Goal: Task Accomplishment & Management: Manage account settings

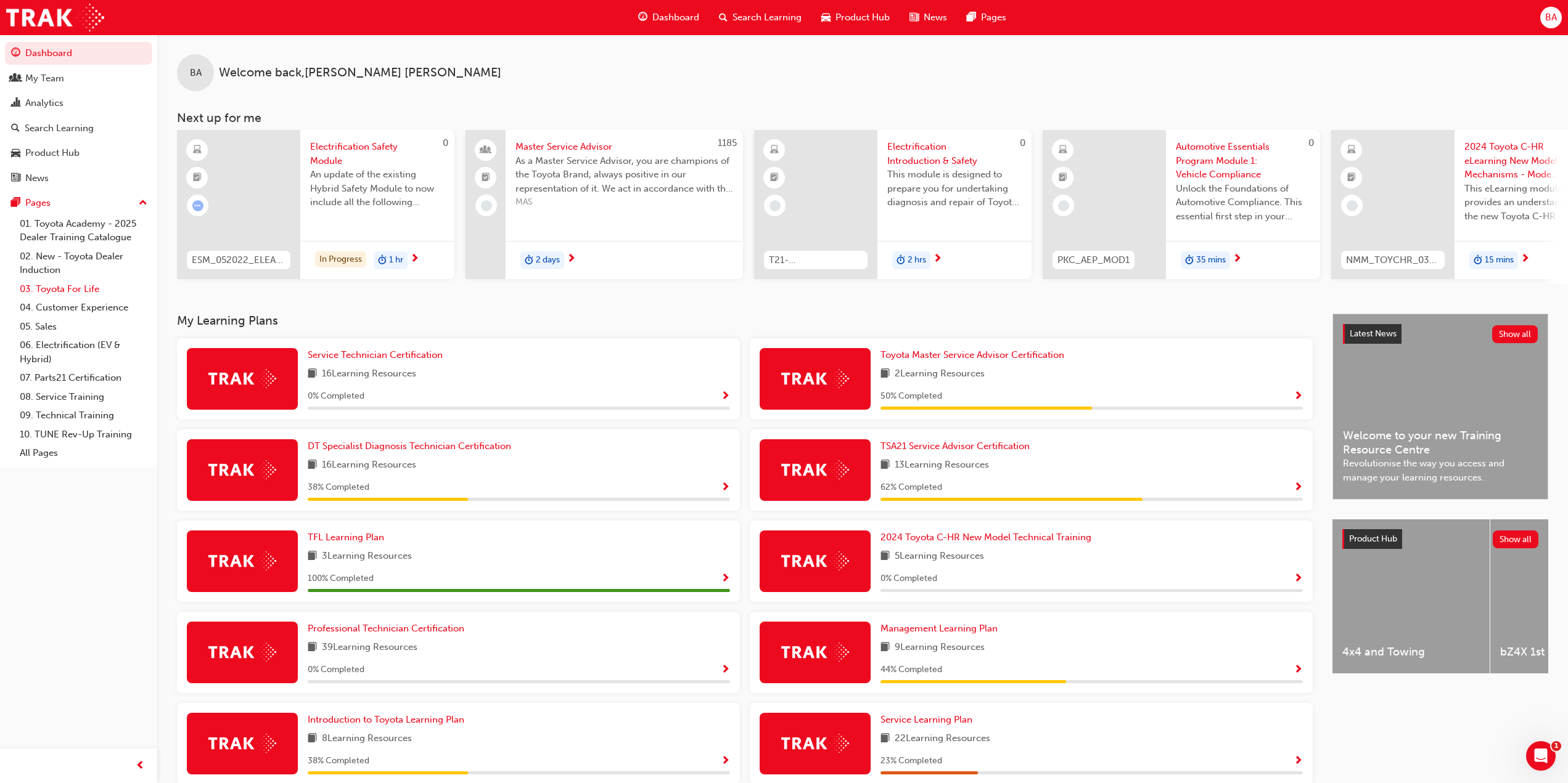
click at [76, 287] on link "03. Toyota For Life" at bounding box center [83, 289] width 137 height 19
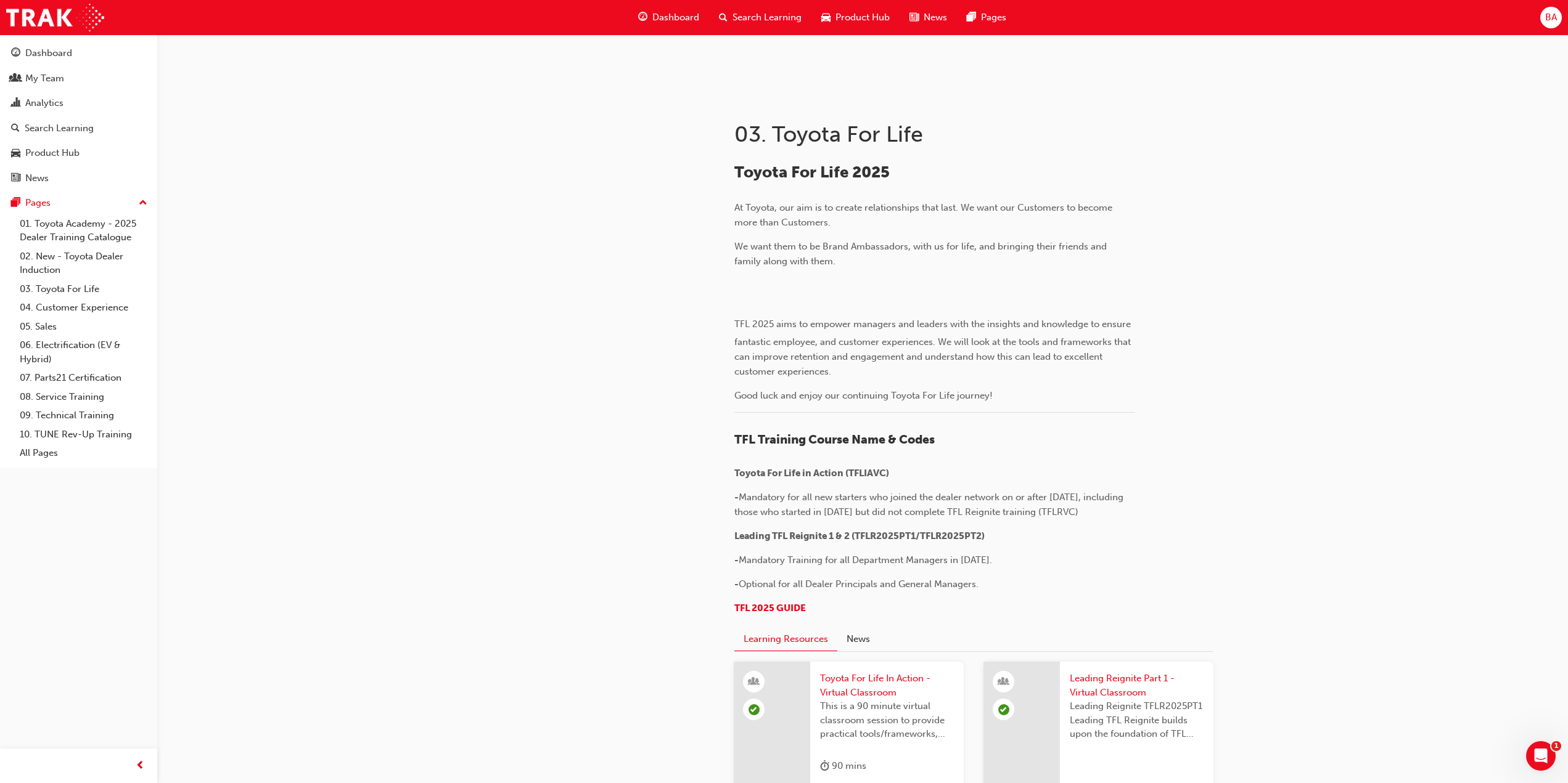
scroll to position [863, 0]
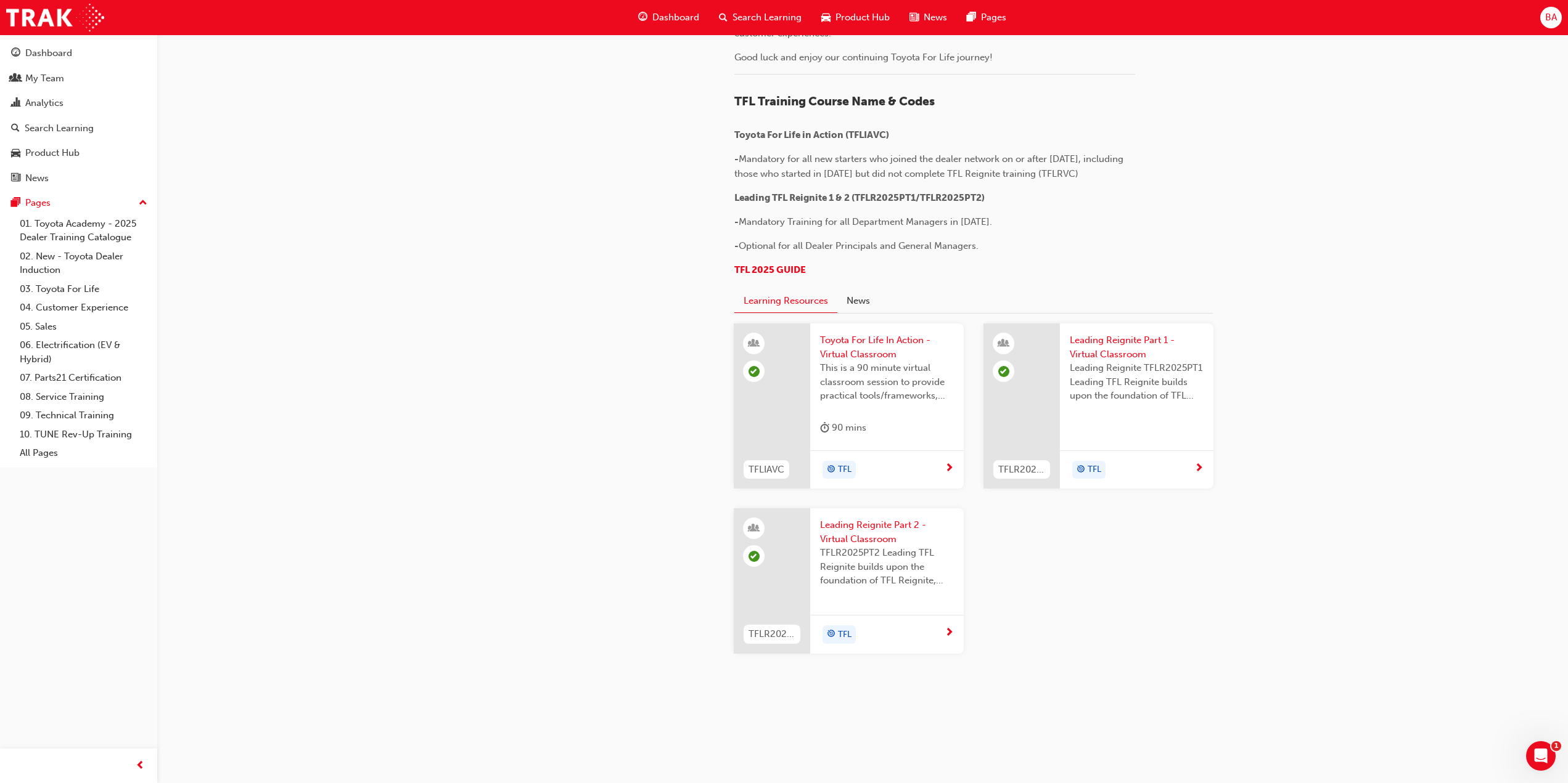
click at [865, 361] on span "Toyota For Life In Action - Virtual Classroom" at bounding box center [886, 347] width 133 height 28
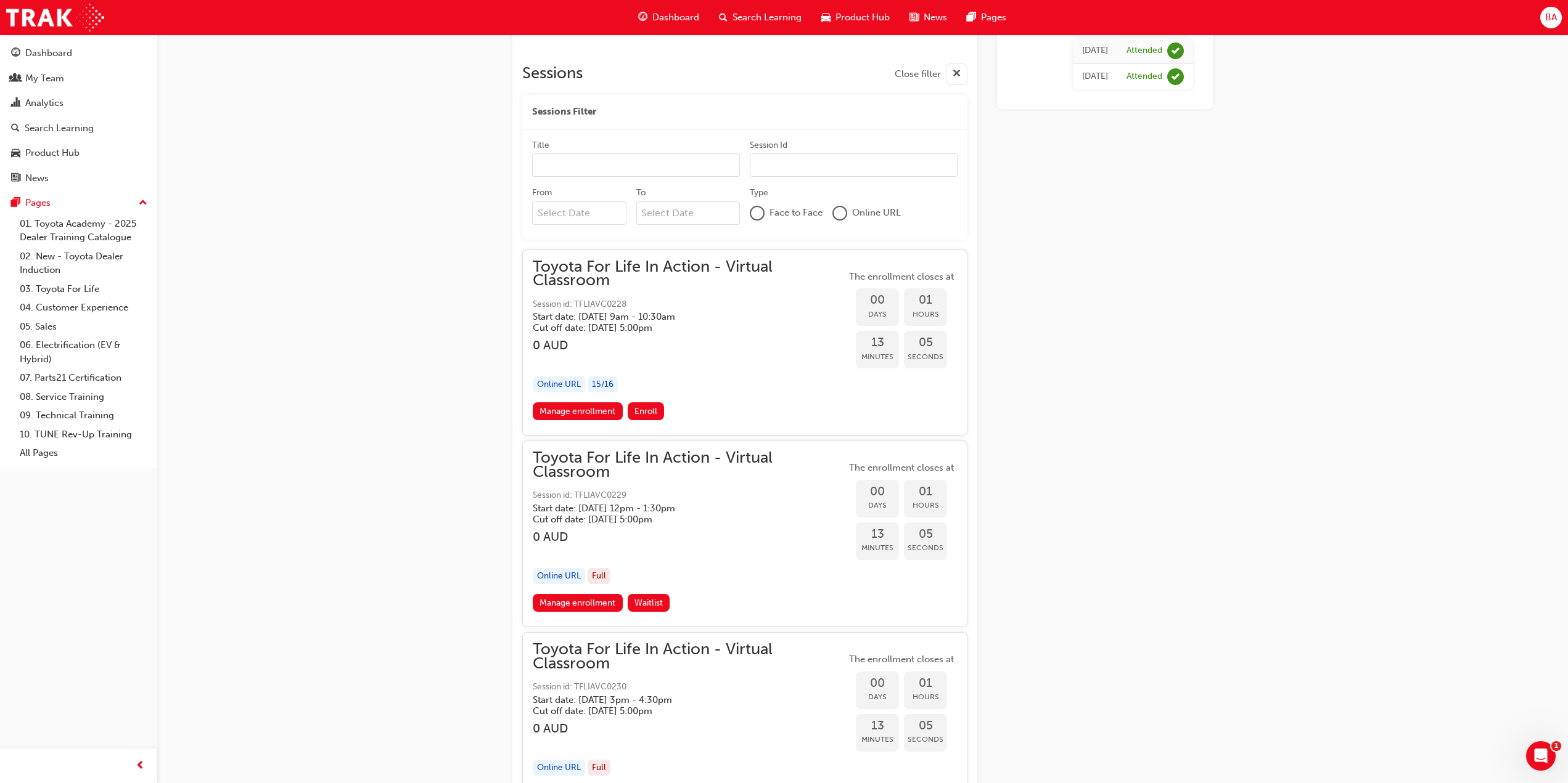
scroll to position [789, 0]
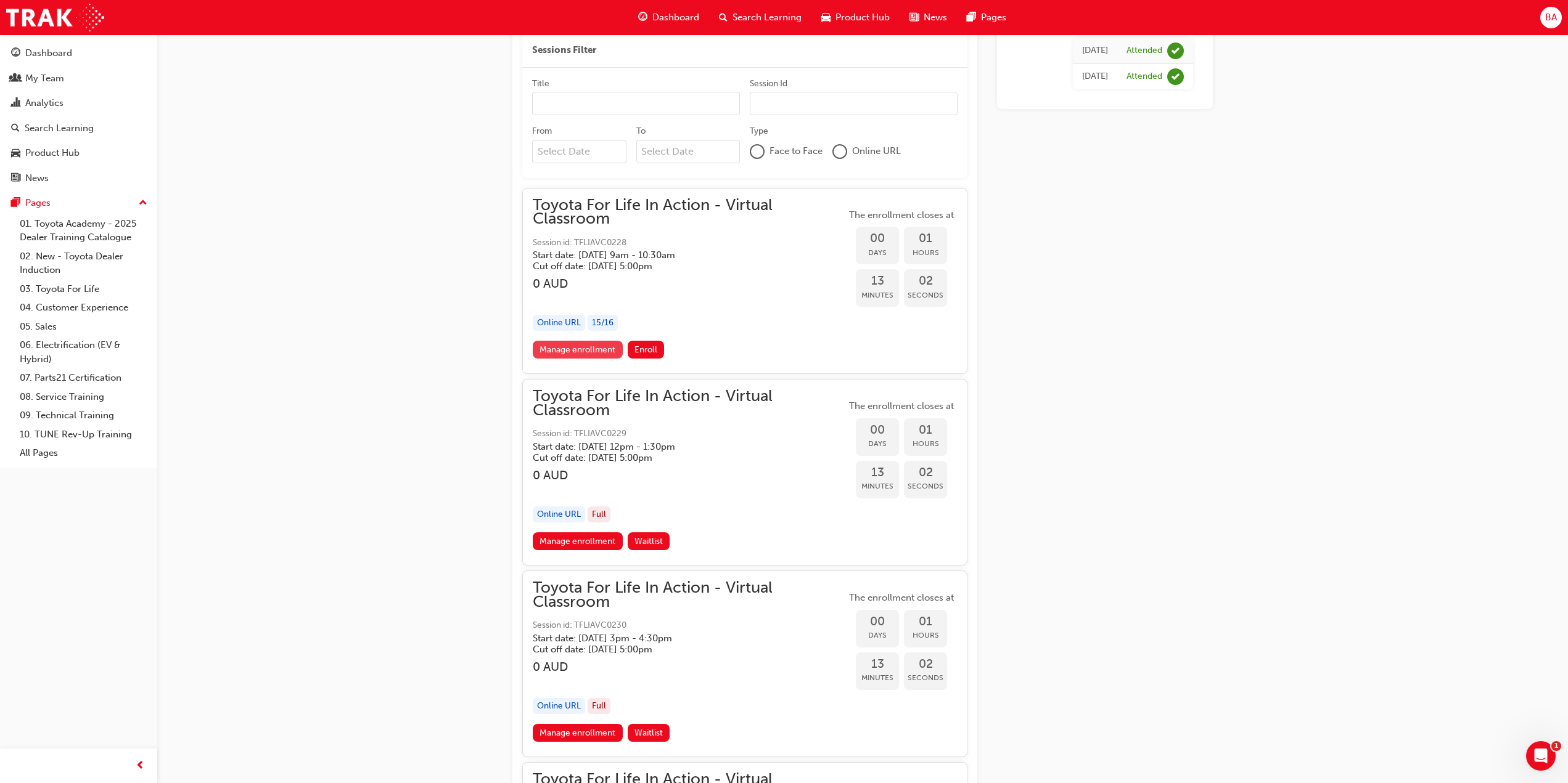
click at [589, 346] on link "Manage enrollment" at bounding box center [577, 350] width 90 height 18
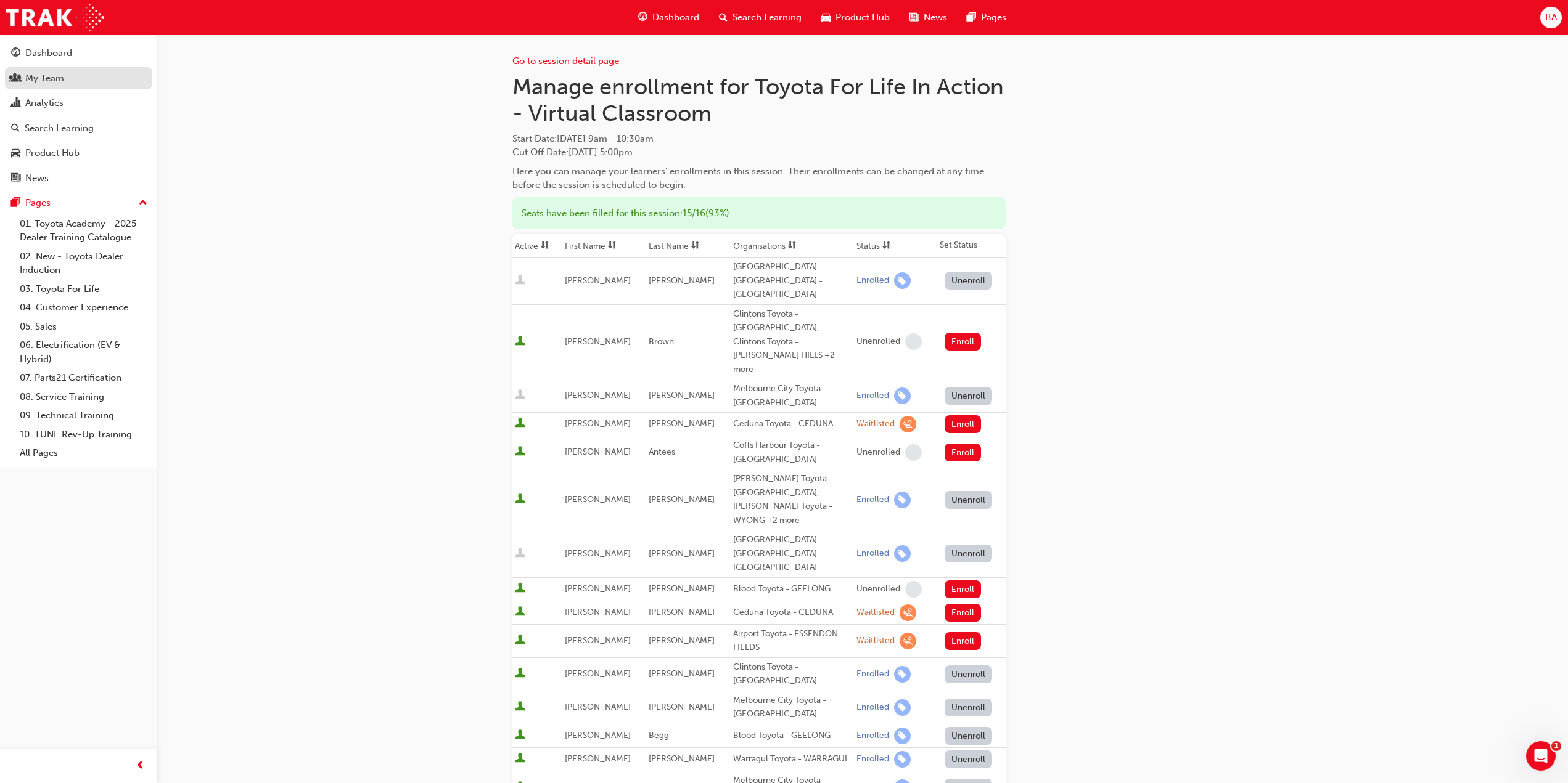
click at [53, 71] on div "My Team" at bounding box center [44, 78] width 39 height 14
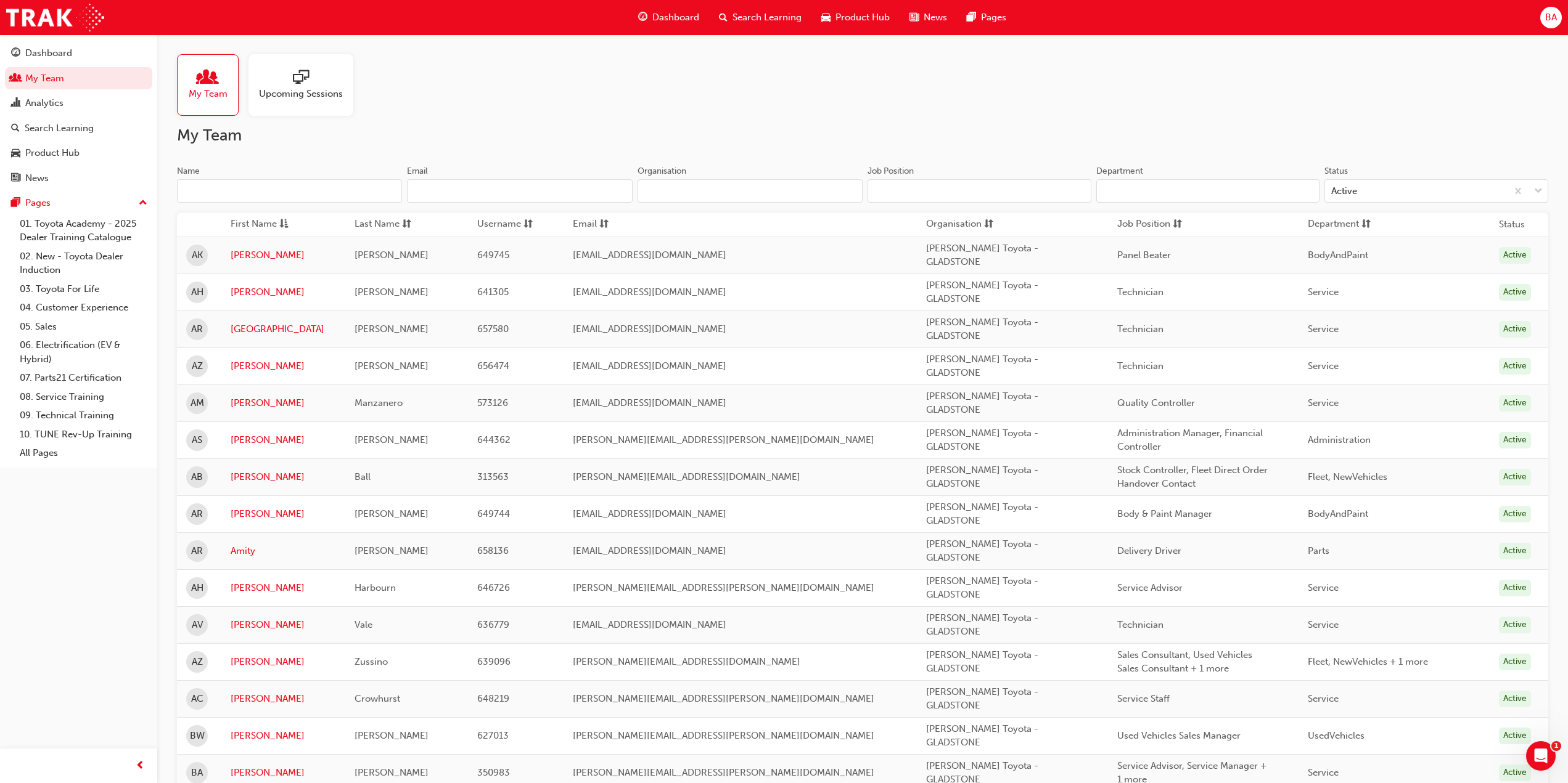
click at [272, 102] on div "Upcoming Sessions" at bounding box center [301, 85] width 105 height 61
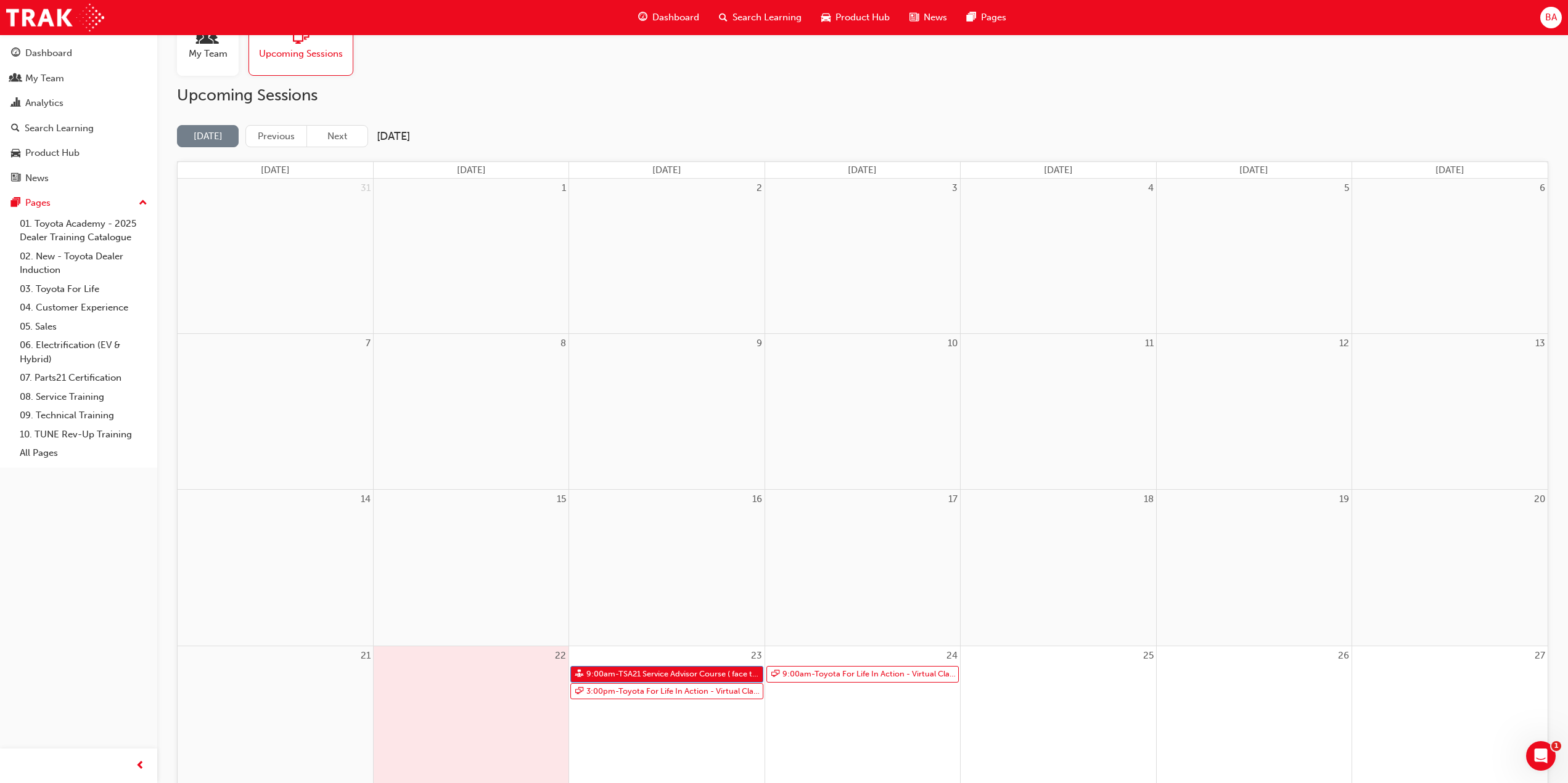
scroll to position [61, 0]
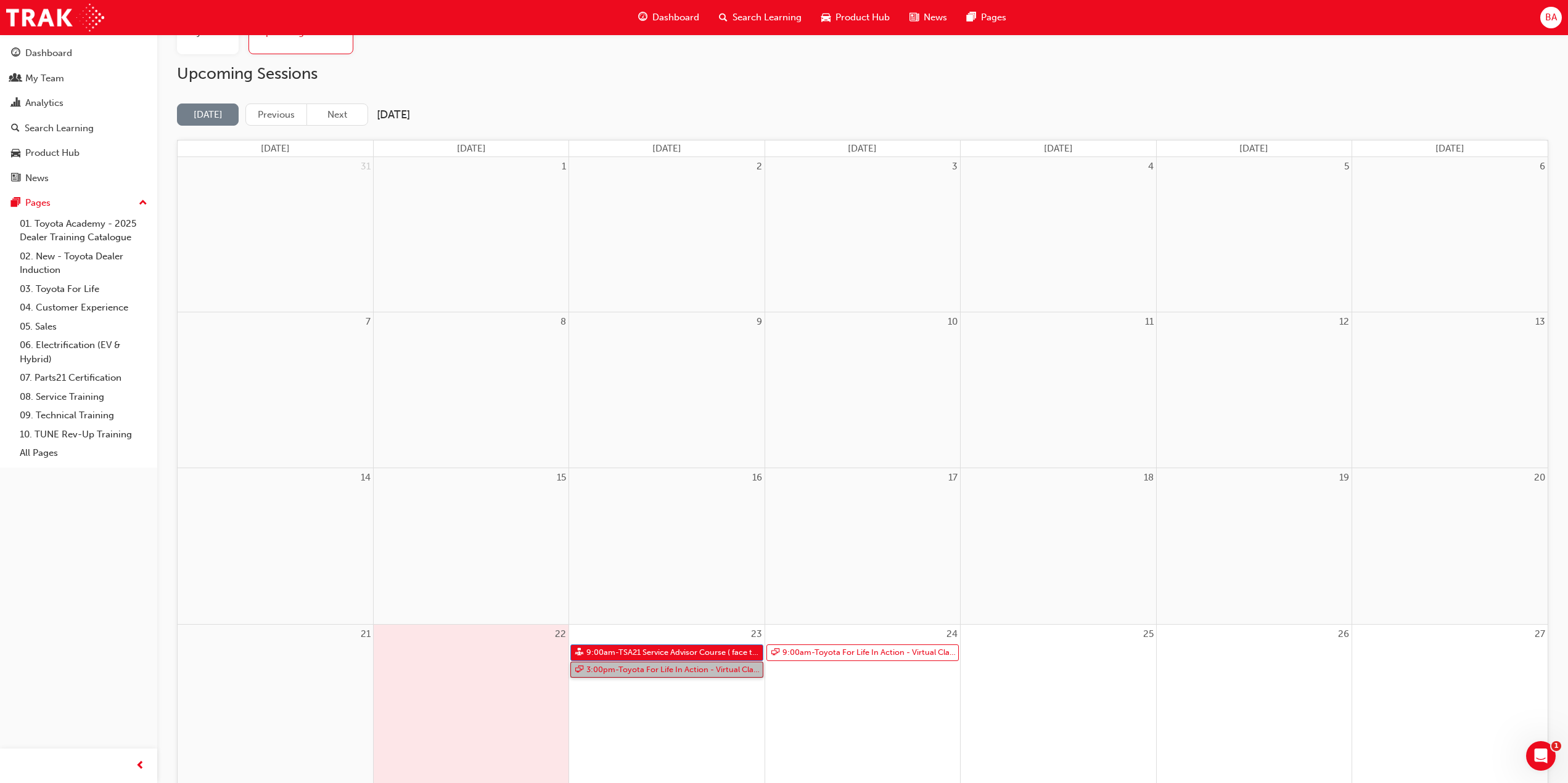
click at [670, 668] on link "3:00pm - Toyota For Life In Action - Virtual Classroom" at bounding box center [666, 670] width 193 height 17
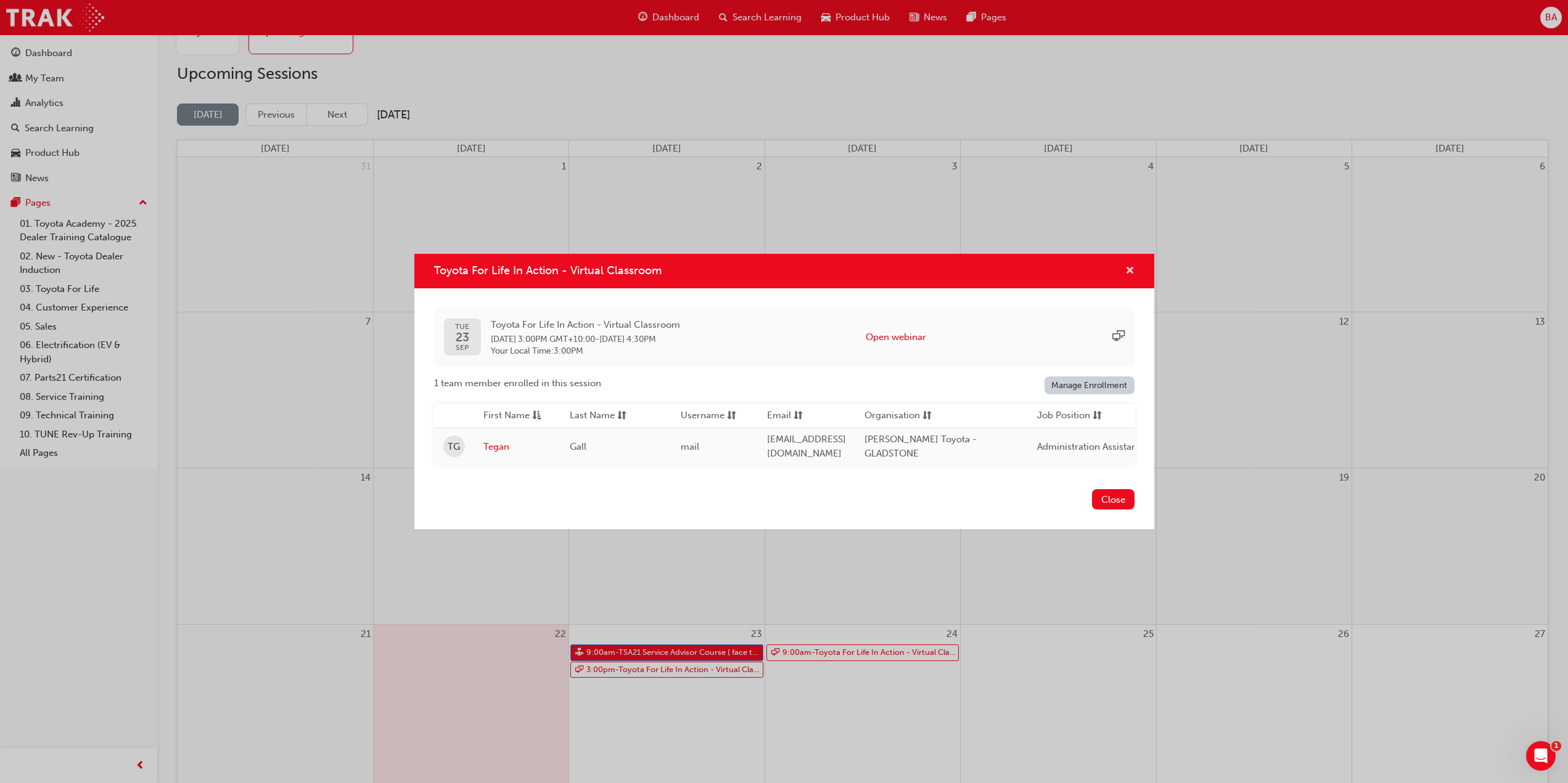
click at [1128, 266] on span "cross-icon" at bounding box center [1129, 271] width 9 height 11
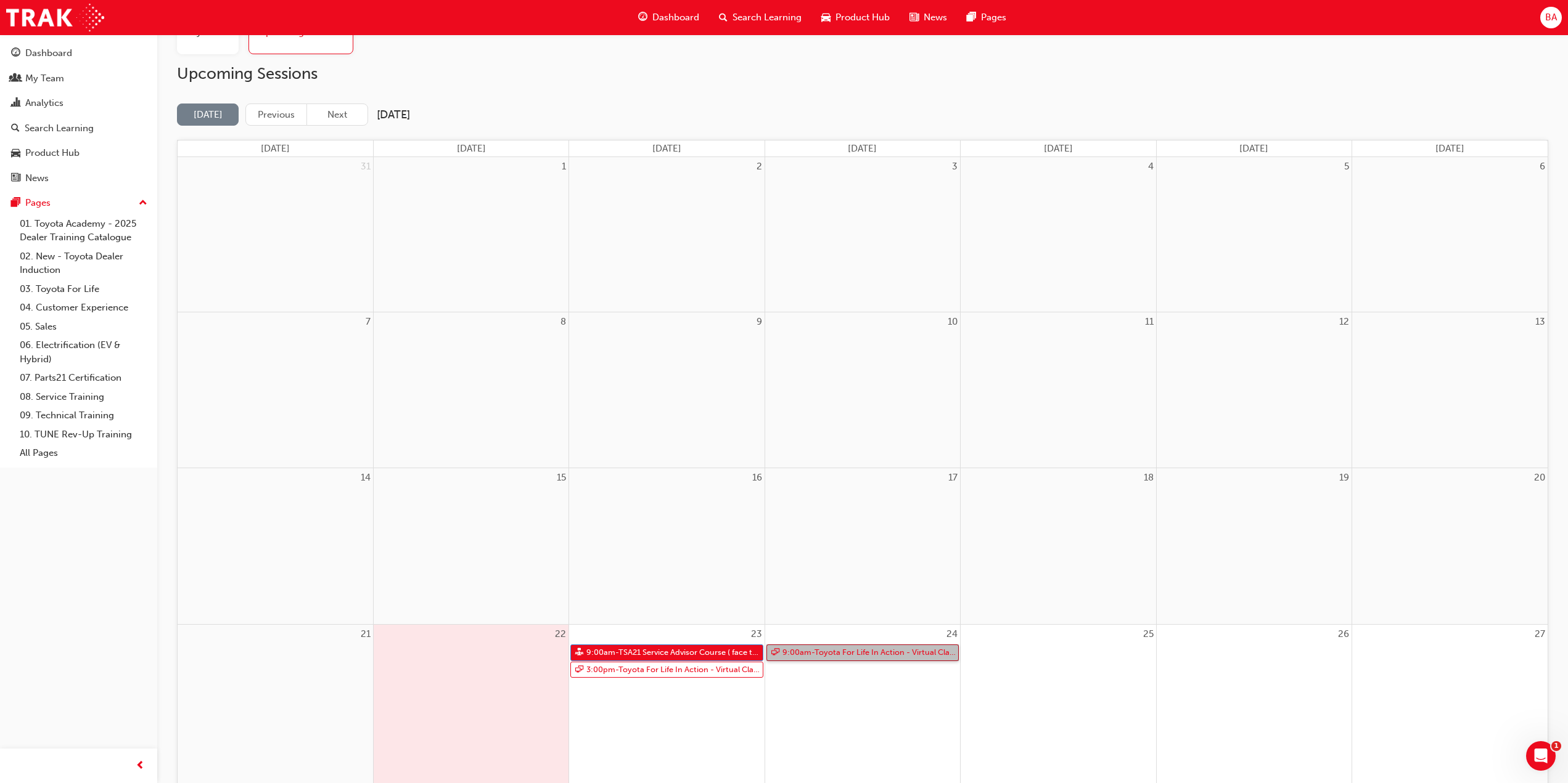
click at [850, 654] on link "9:00am - Toyota For Life In Action - Virtual Classroom" at bounding box center [862, 652] width 193 height 17
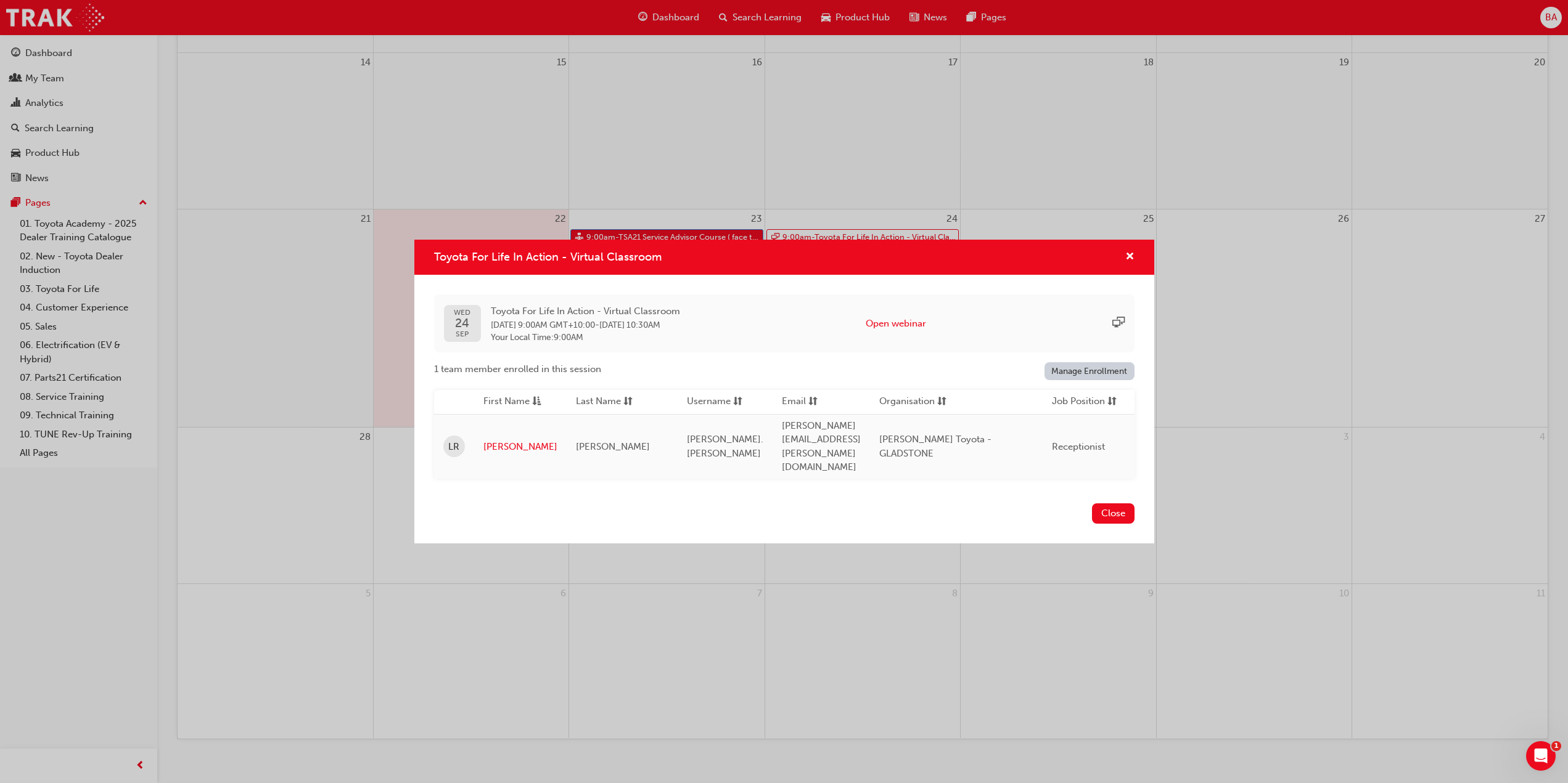
scroll to position [493, 0]
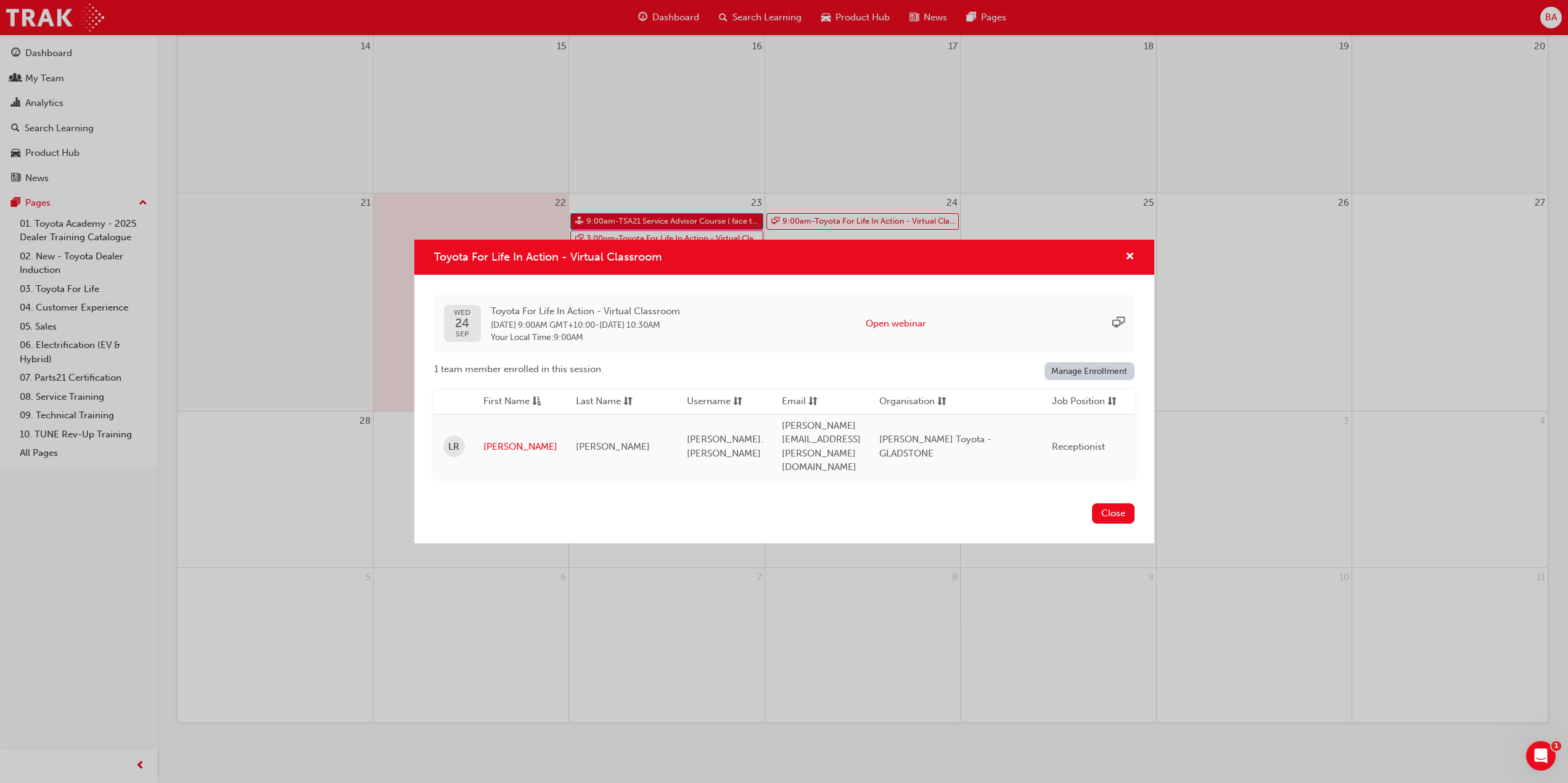
click at [1123, 264] on div "Toyota For Life In Action - Virtual Classroom" at bounding box center [1124, 258] width 19 height 16
click at [1129, 263] on span "cross-icon" at bounding box center [1129, 257] width 9 height 11
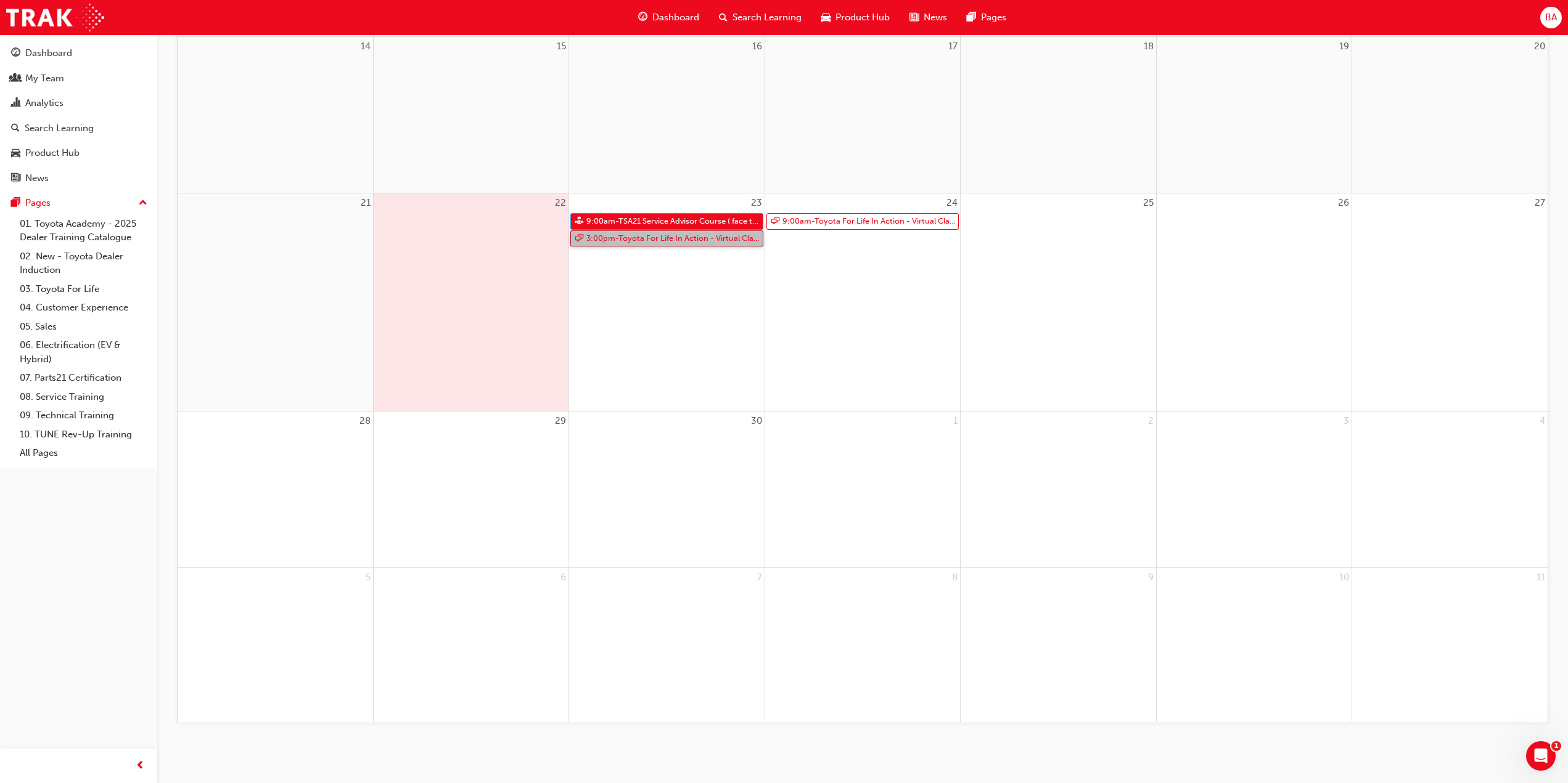
click at [732, 239] on link "3:00pm - Toyota For Life In Action - Virtual Classroom" at bounding box center [666, 238] width 193 height 17
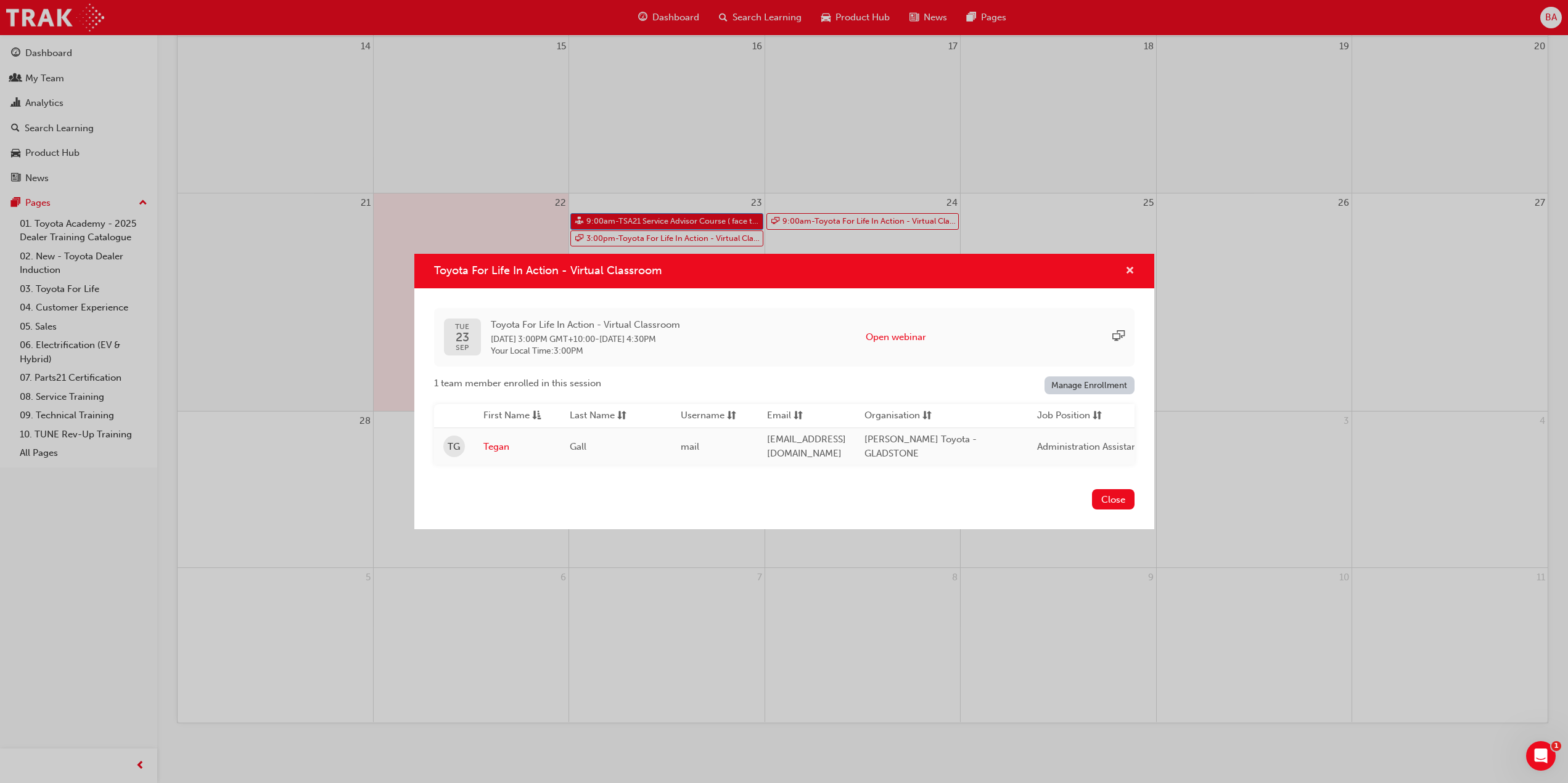
click at [1127, 269] on span "cross-icon" at bounding box center [1129, 271] width 9 height 11
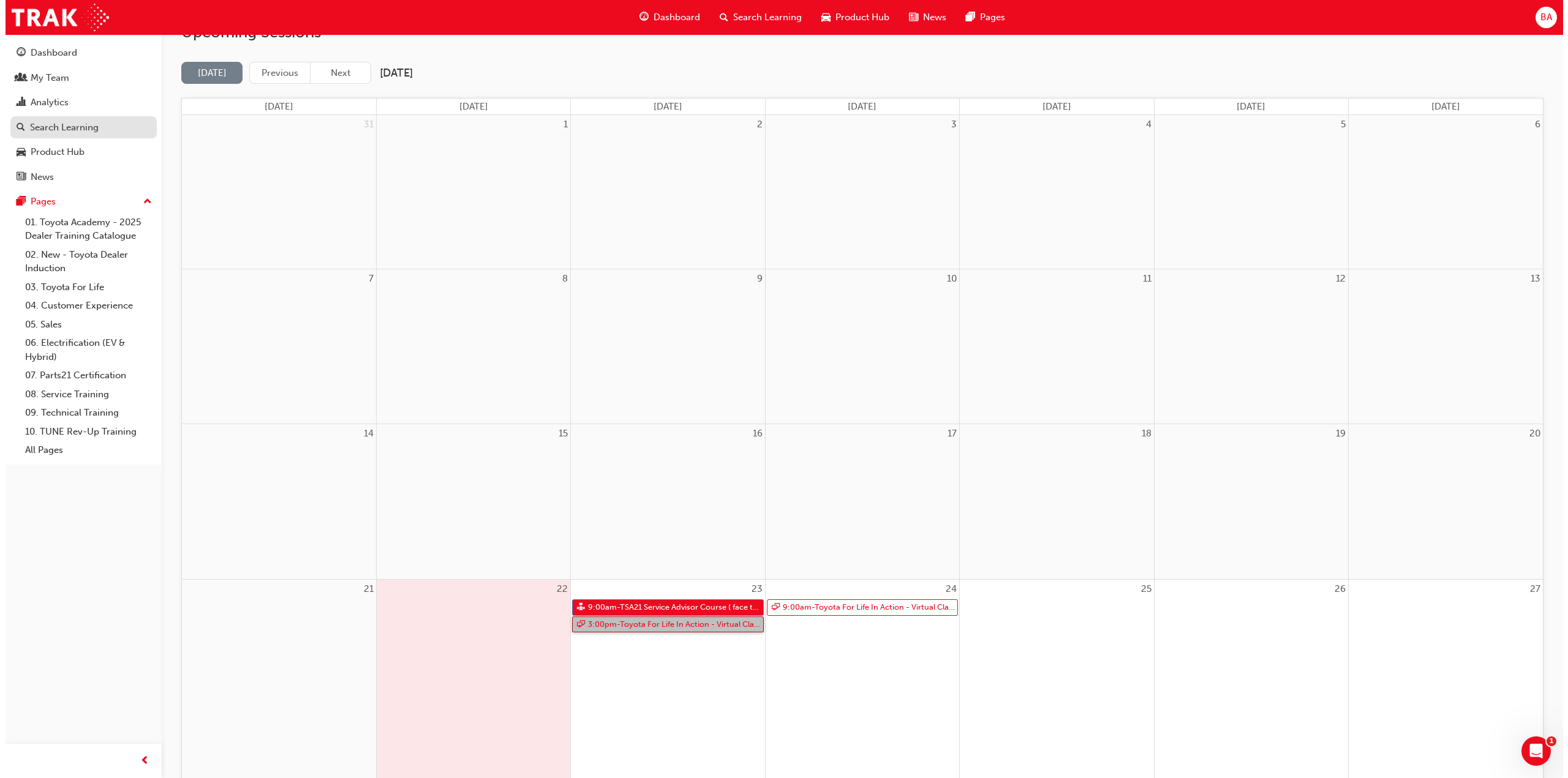
scroll to position [0, 0]
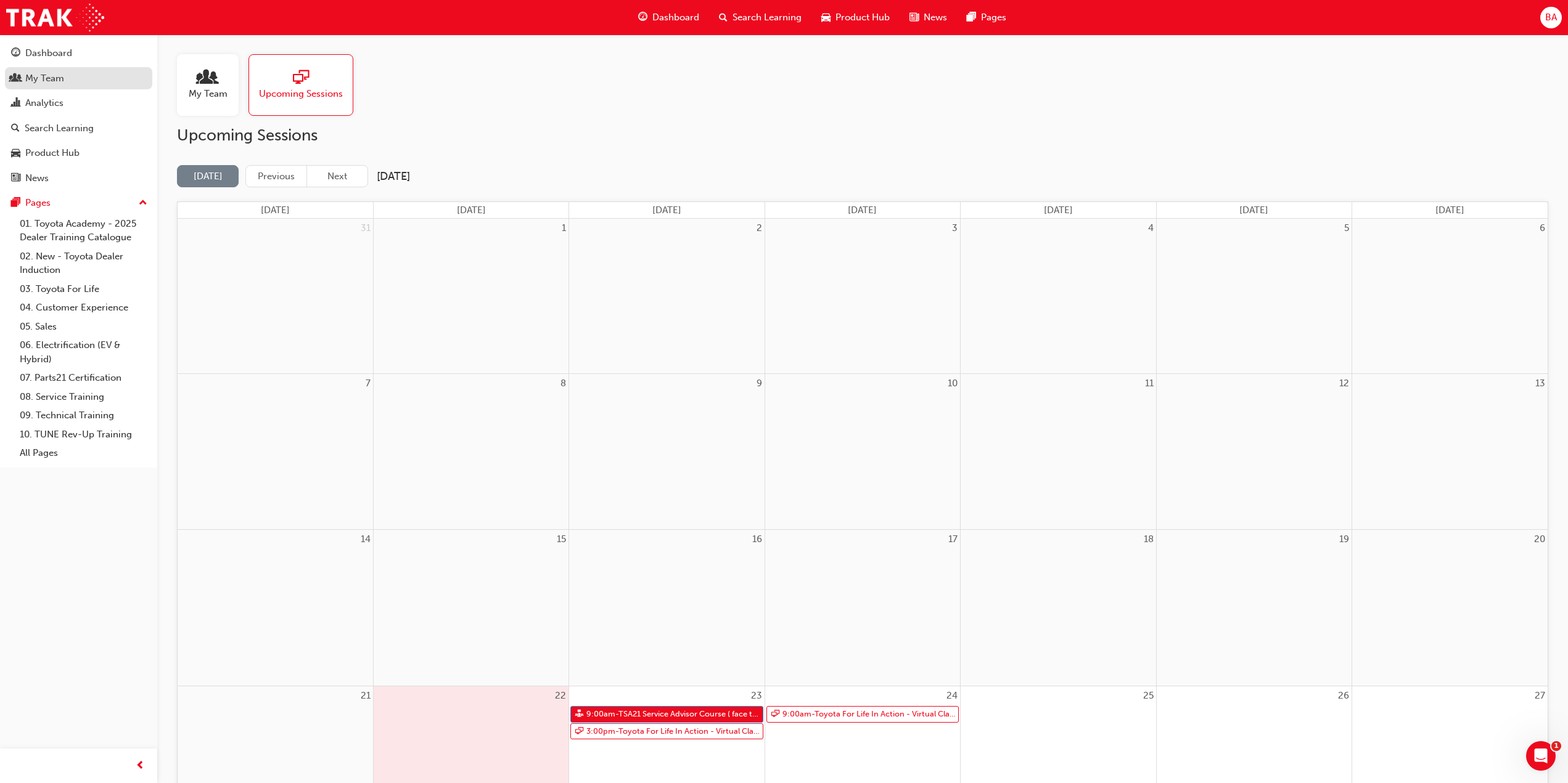
click at [42, 82] on div "My Team" at bounding box center [44, 78] width 39 height 14
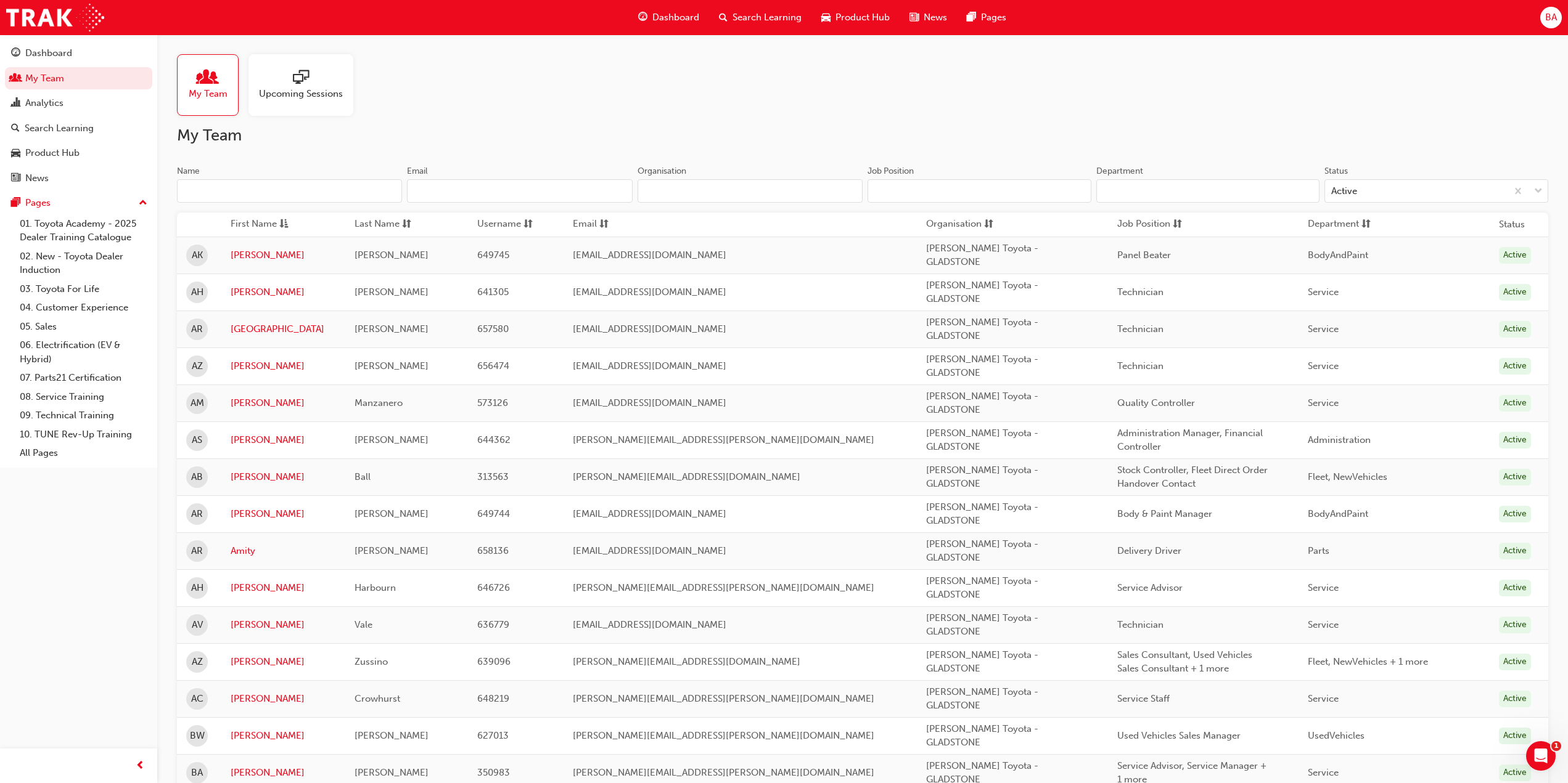
click at [336, 184] on input "Name" at bounding box center [290, 191] width 225 height 24
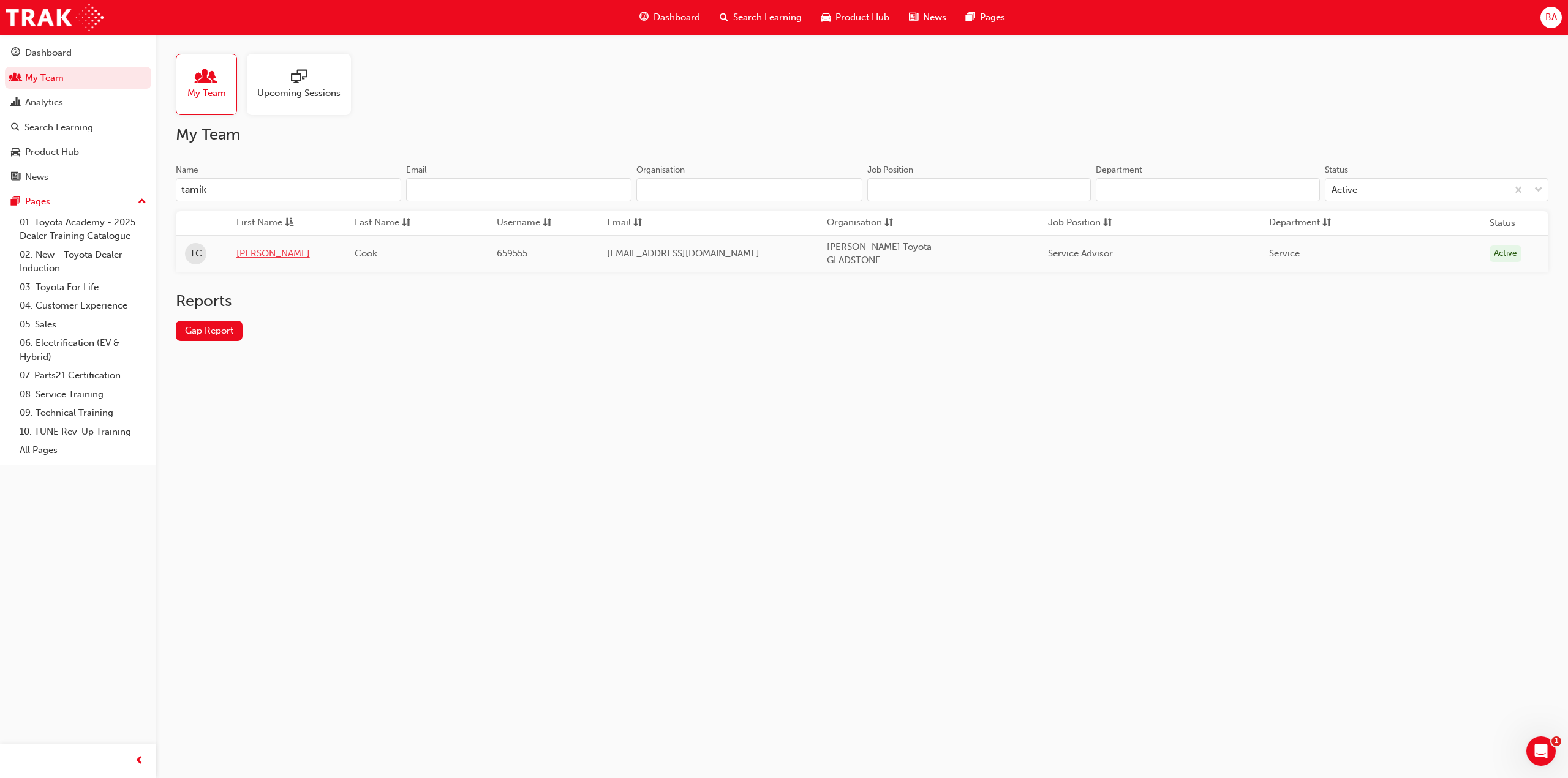
type input "tamik"
click at [247, 254] on link "[PERSON_NAME]" at bounding box center [287, 253] width 100 height 14
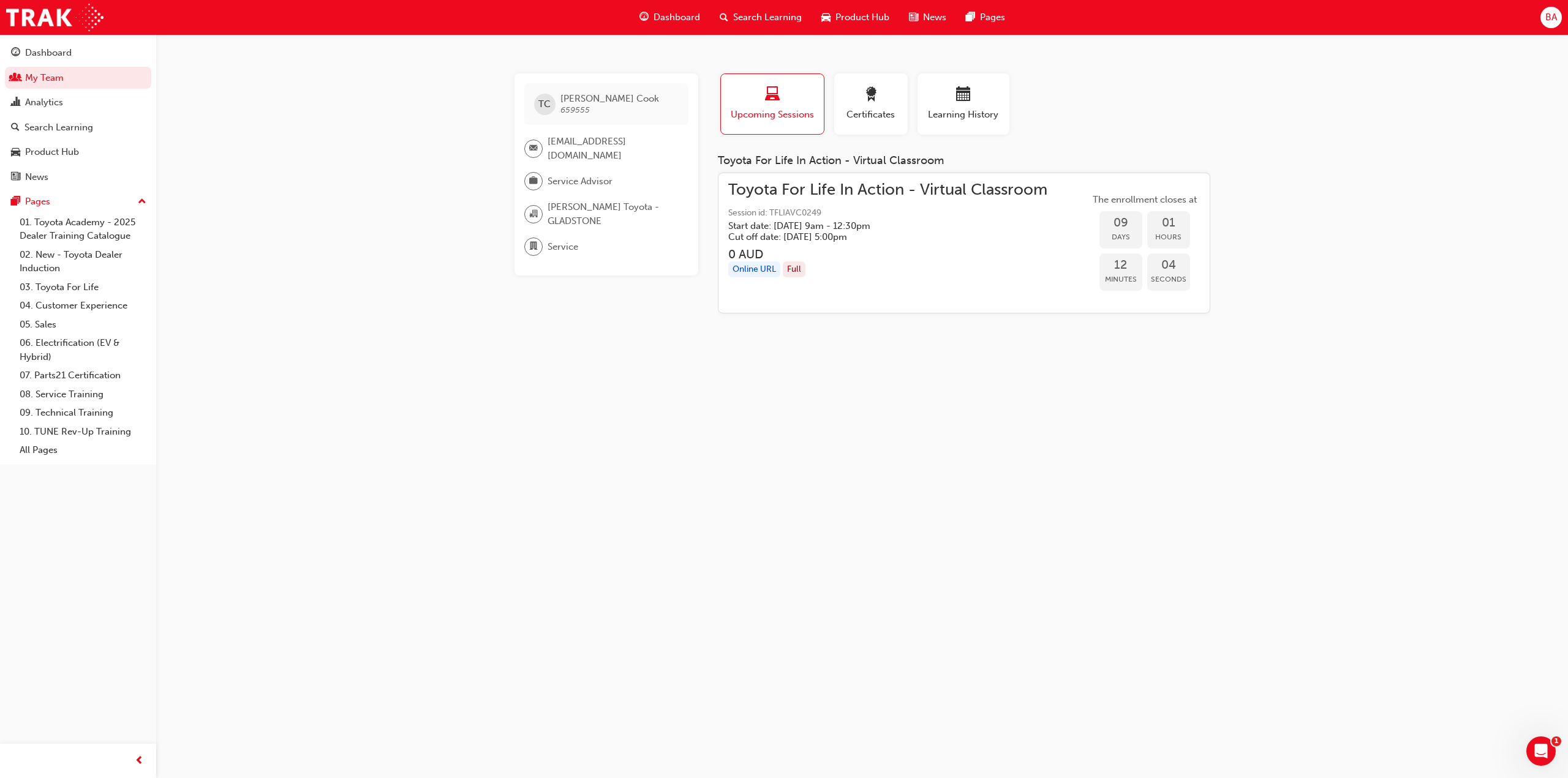
click at [811, 235] on h5 "Cut off date: [DATE] 5:00pm" at bounding box center [877, 237] width 300 height 11
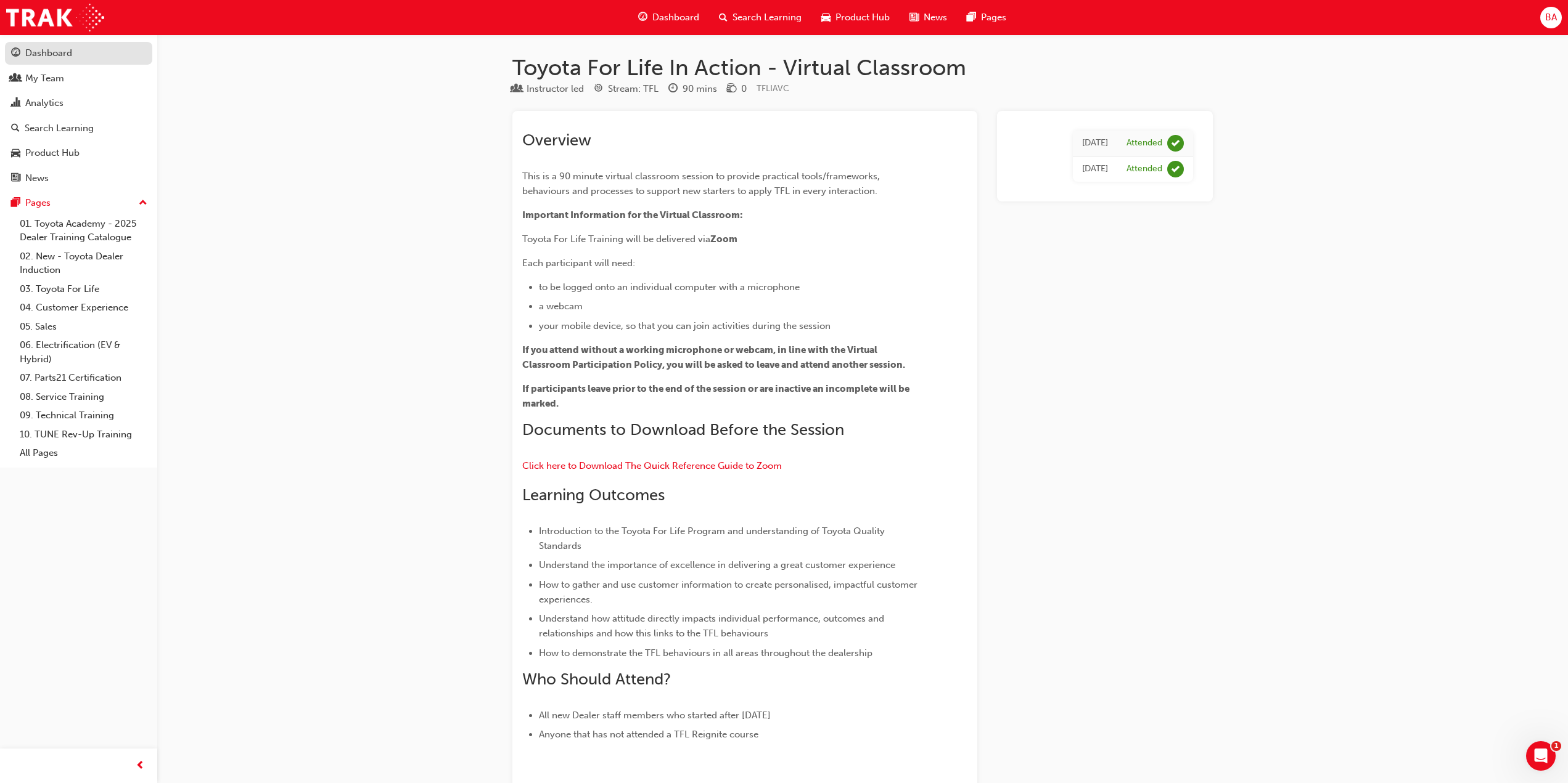
click at [44, 52] on div "Dashboard" at bounding box center [48, 53] width 46 height 14
